Goal: Find contact information: Find contact information

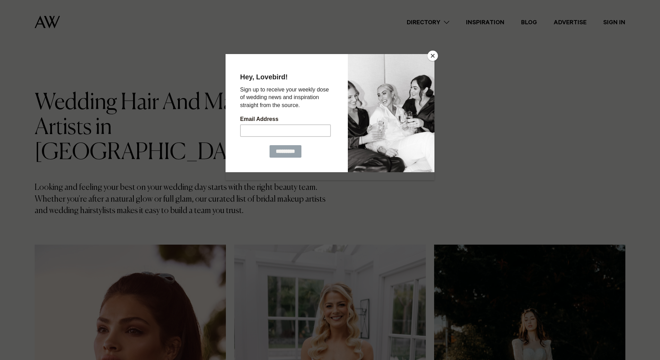
drag, startPoint x: 427, startPoint y: 54, endPoint x: 425, endPoint y: 60, distance: 6.2
click at [425, 60] on div at bounding box center [391, 113] width 87 height 118
click at [439, 54] on div at bounding box center [330, 180] width 660 height 360
click at [433, 56] on button "Close" at bounding box center [432, 56] width 10 height 10
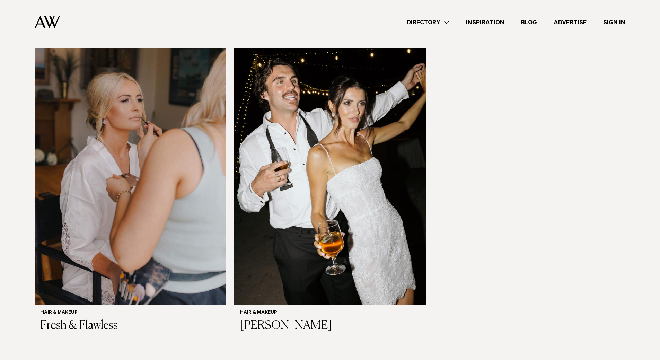
scroll to position [2056, 0]
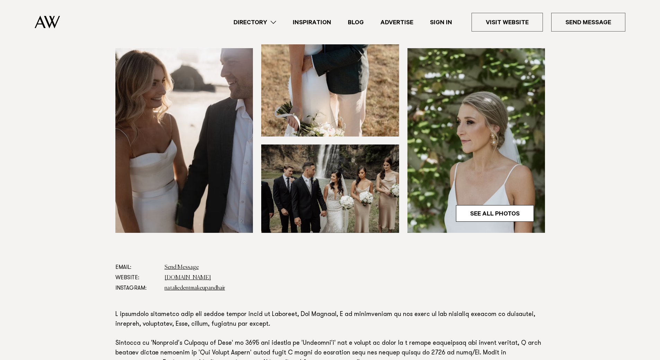
scroll to position [173, 0]
click at [199, 289] on link "nataliedentmakeupandhair" at bounding box center [194, 288] width 61 height 6
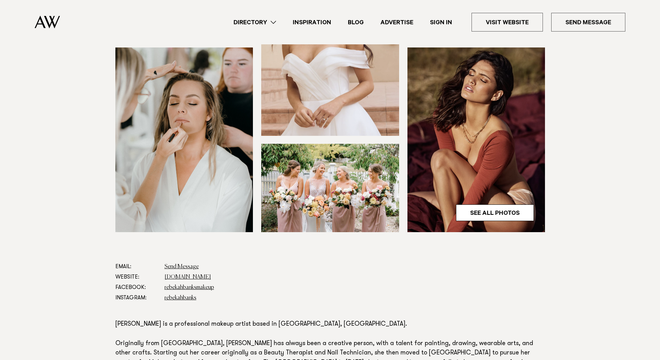
scroll to position [122, 0]
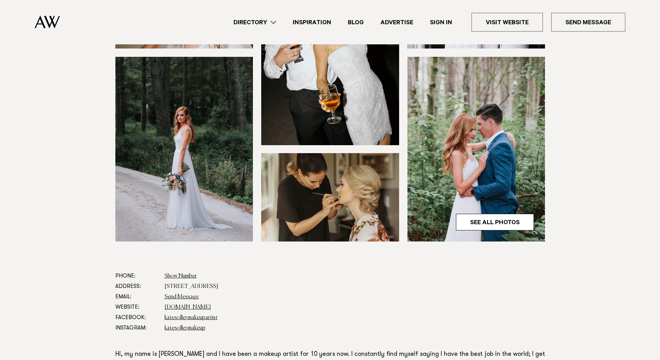
scroll to position [144, 0]
